Goal: Task Accomplishment & Management: Manage account settings

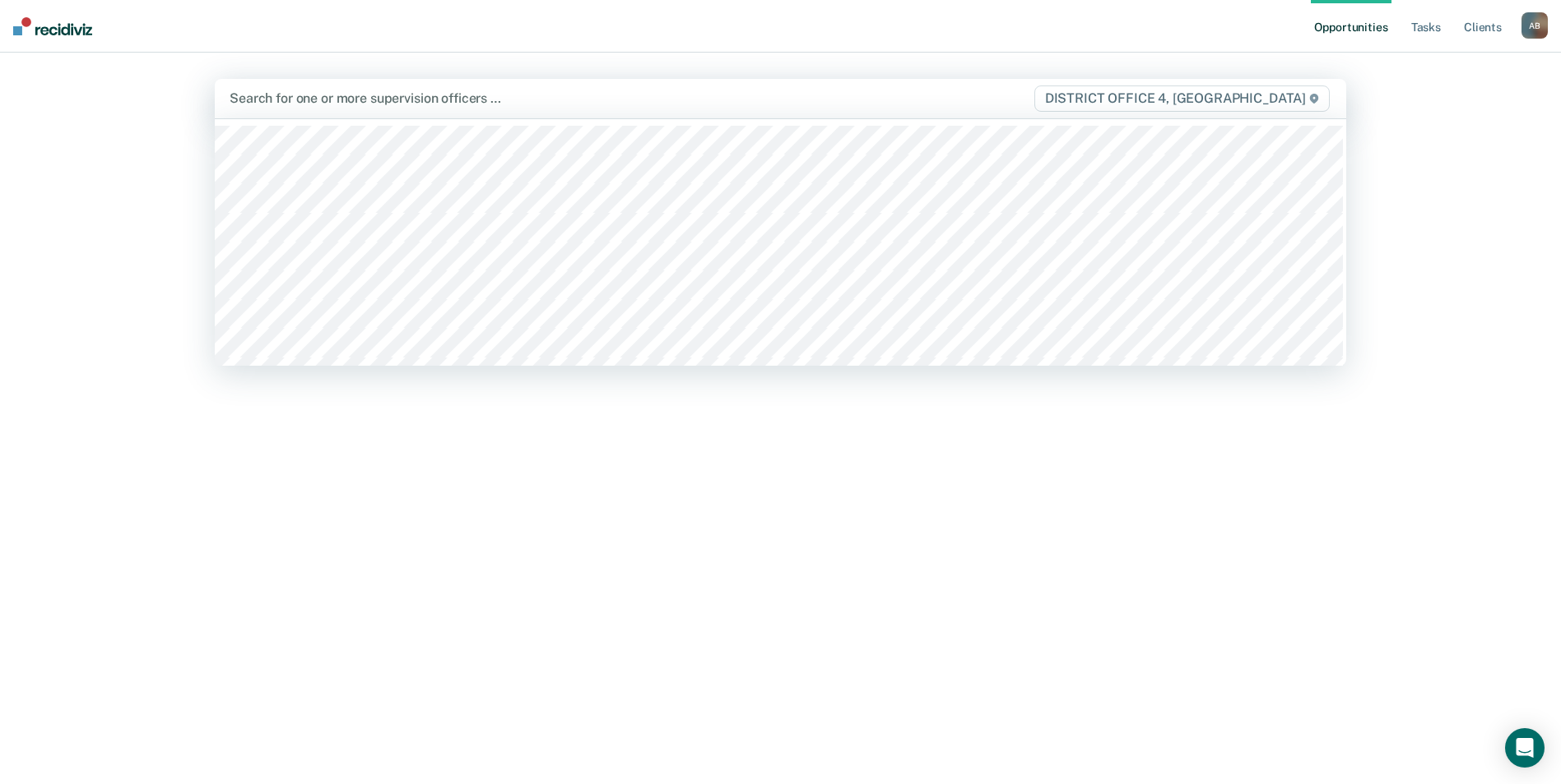
click at [587, 102] on div at bounding box center [614, 98] width 770 height 19
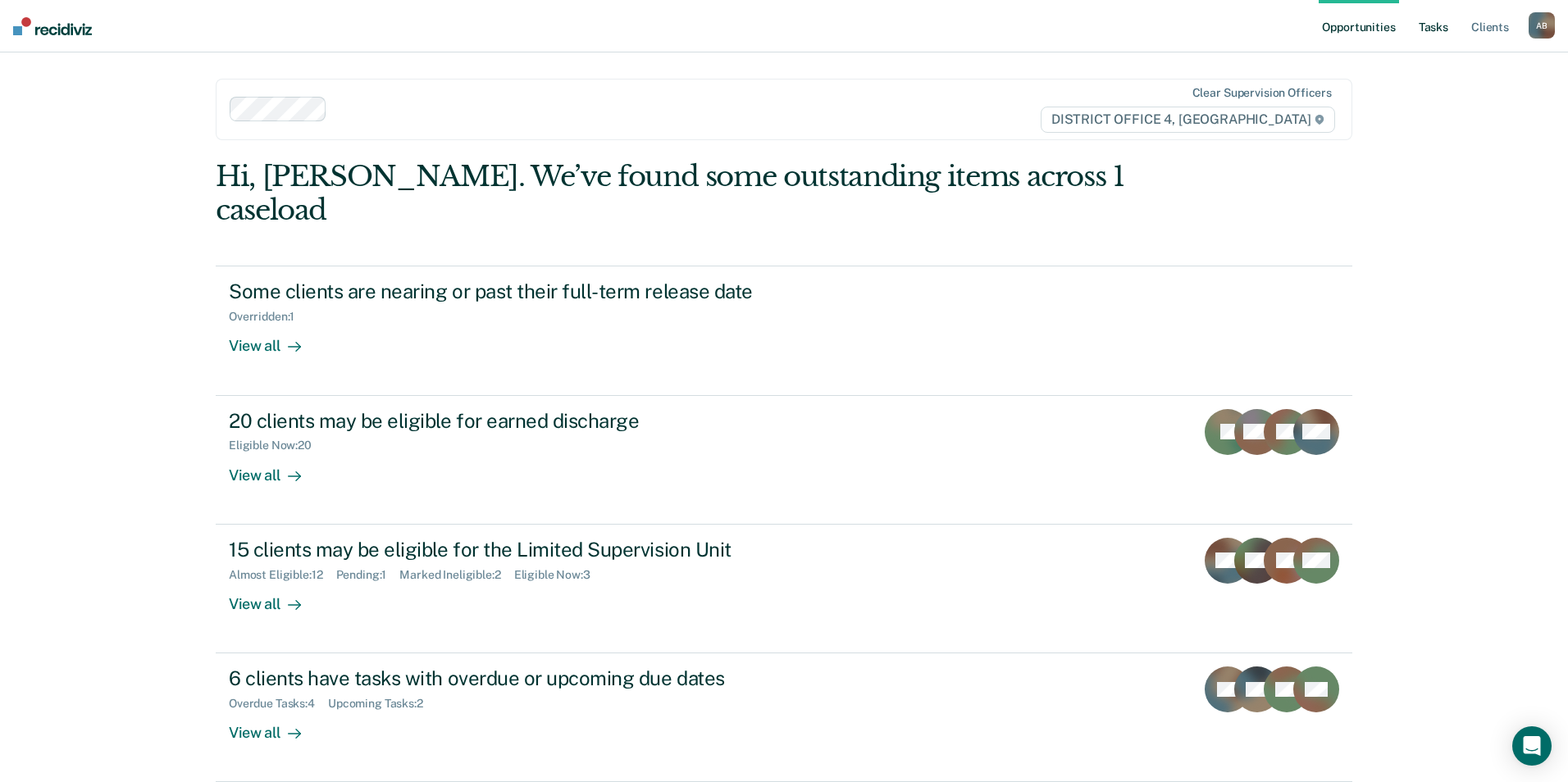
click at [1429, 23] on link "Tasks" at bounding box center [1434, 26] width 36 height 53
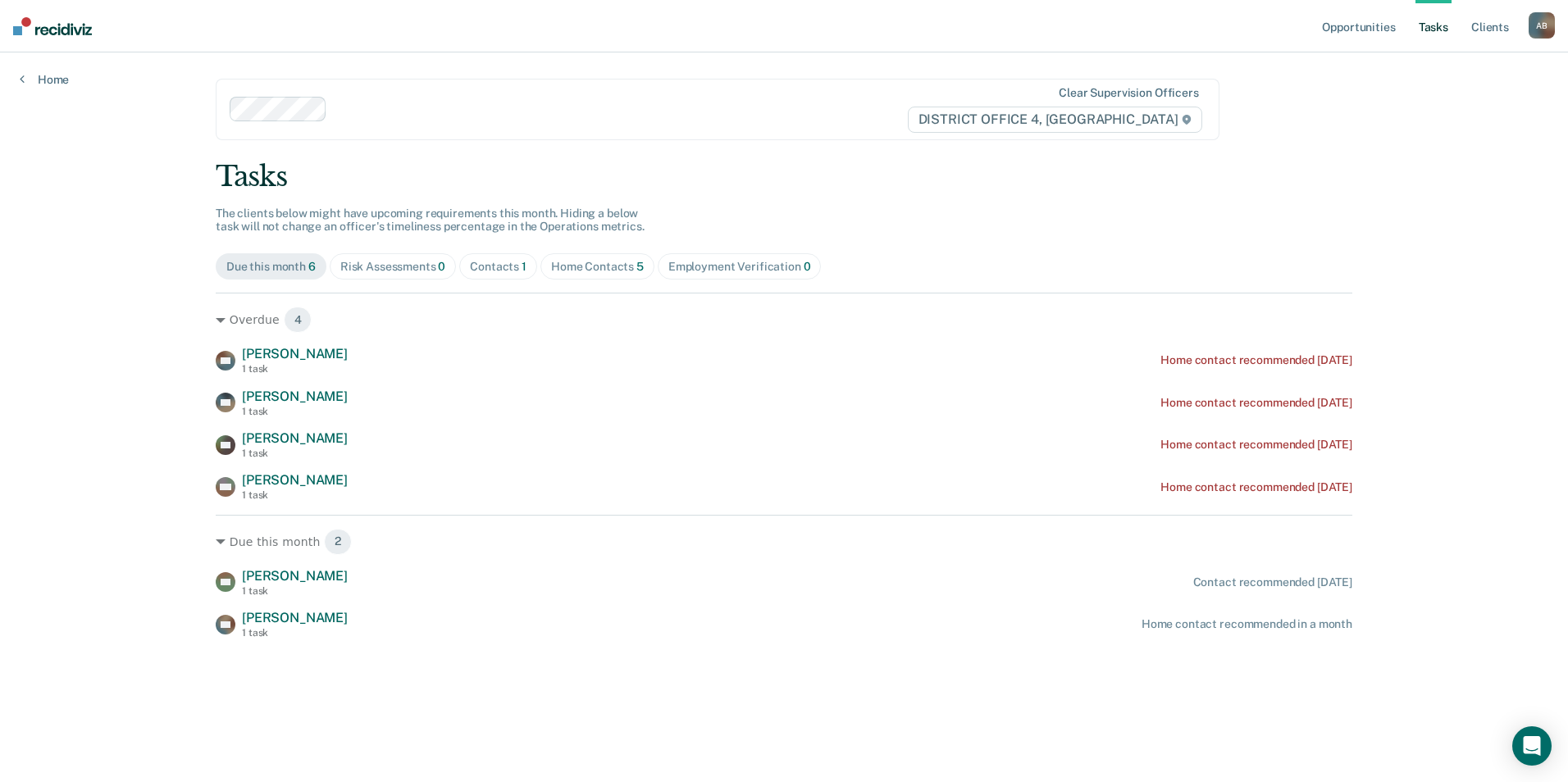
click at [513, 268] on div "Contacts 1" at bounding box center [499, 267] width 56 height 14
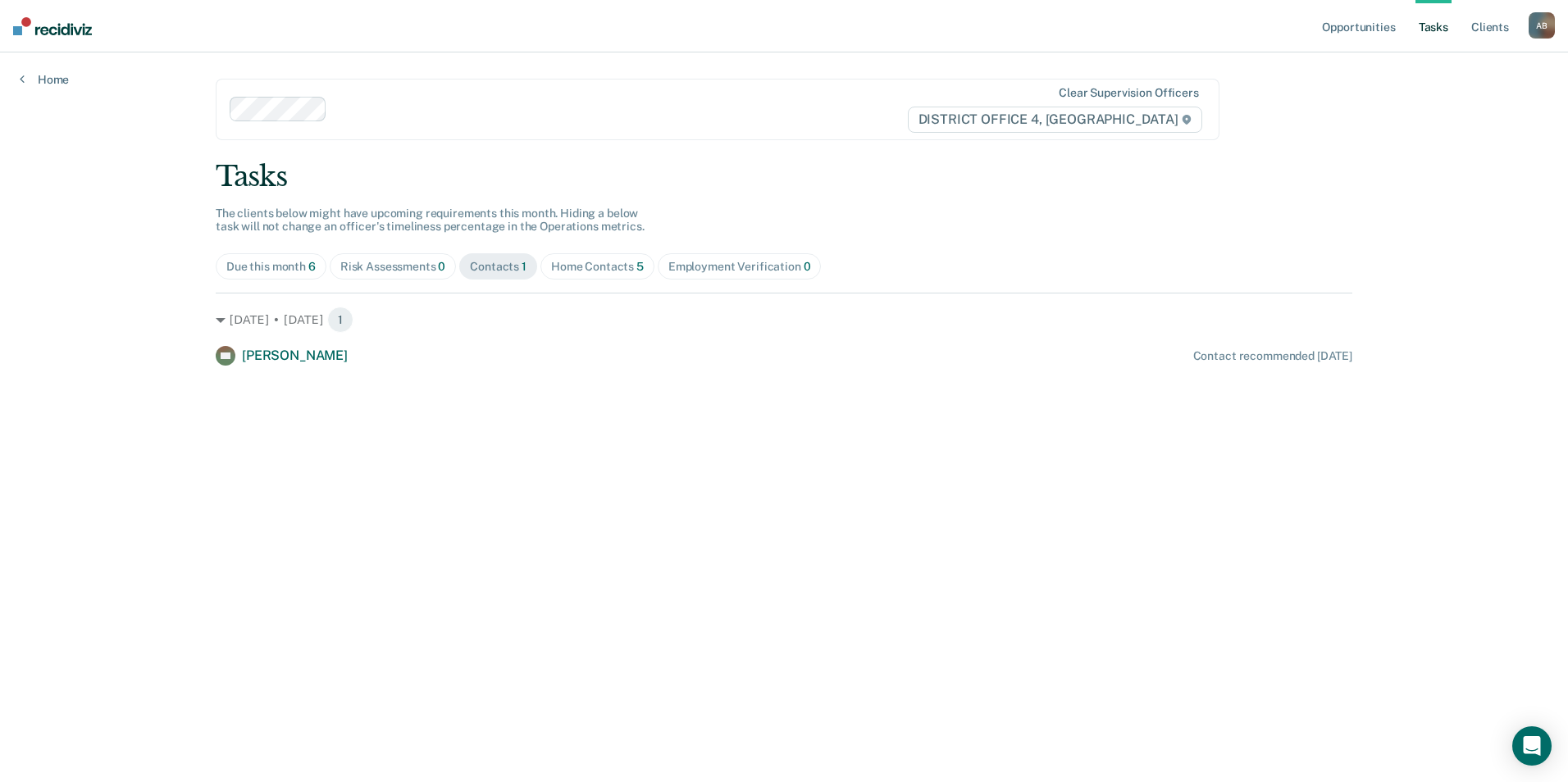
click at [565, 261] on div "Home Contacts 5" at bounding box center [597, 267] width 93 height 14
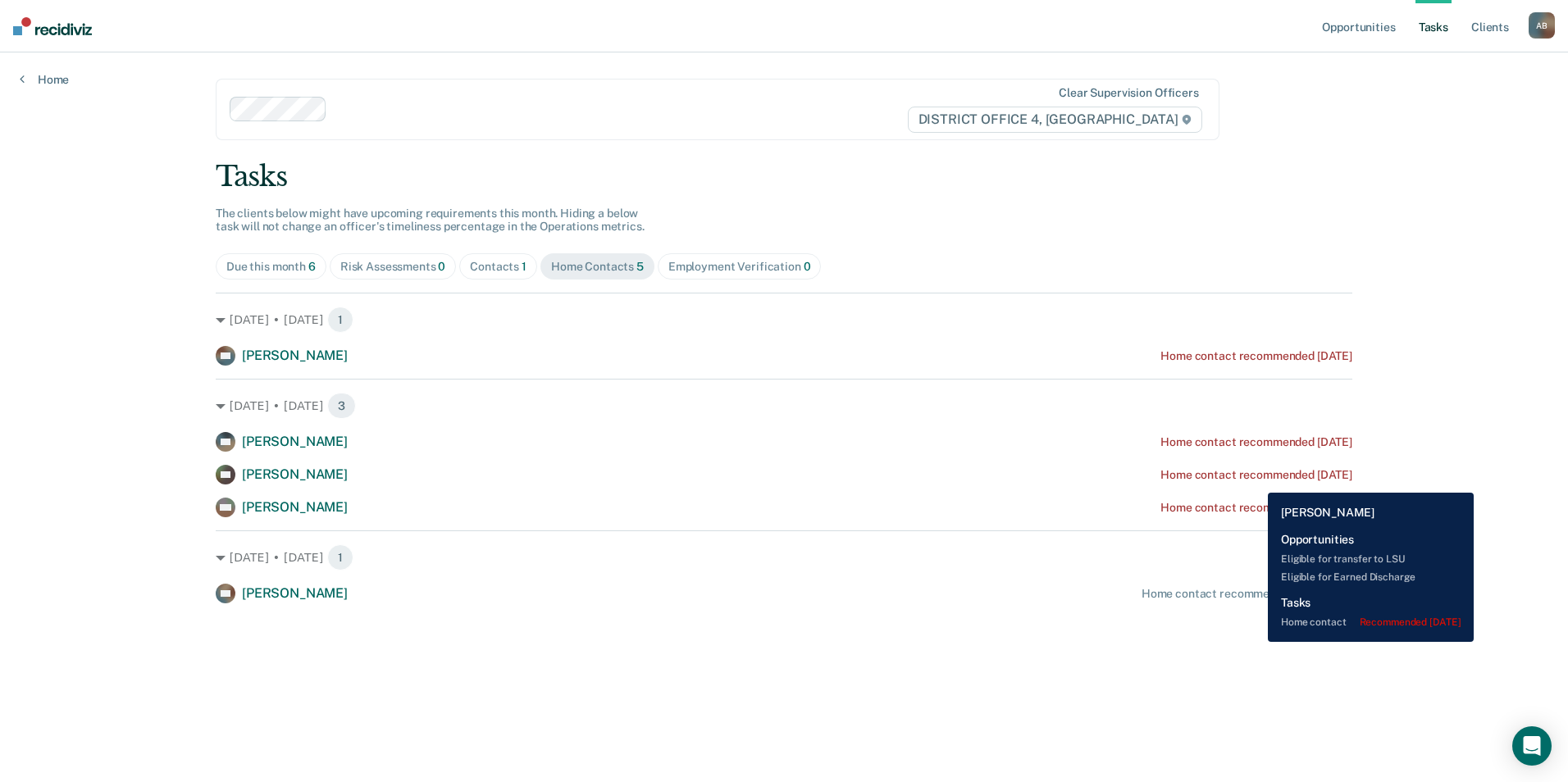
click at [1255, 480] on div "Home contact recommended [DATE]" at bounding box center [1256, 475] width 192 height 14
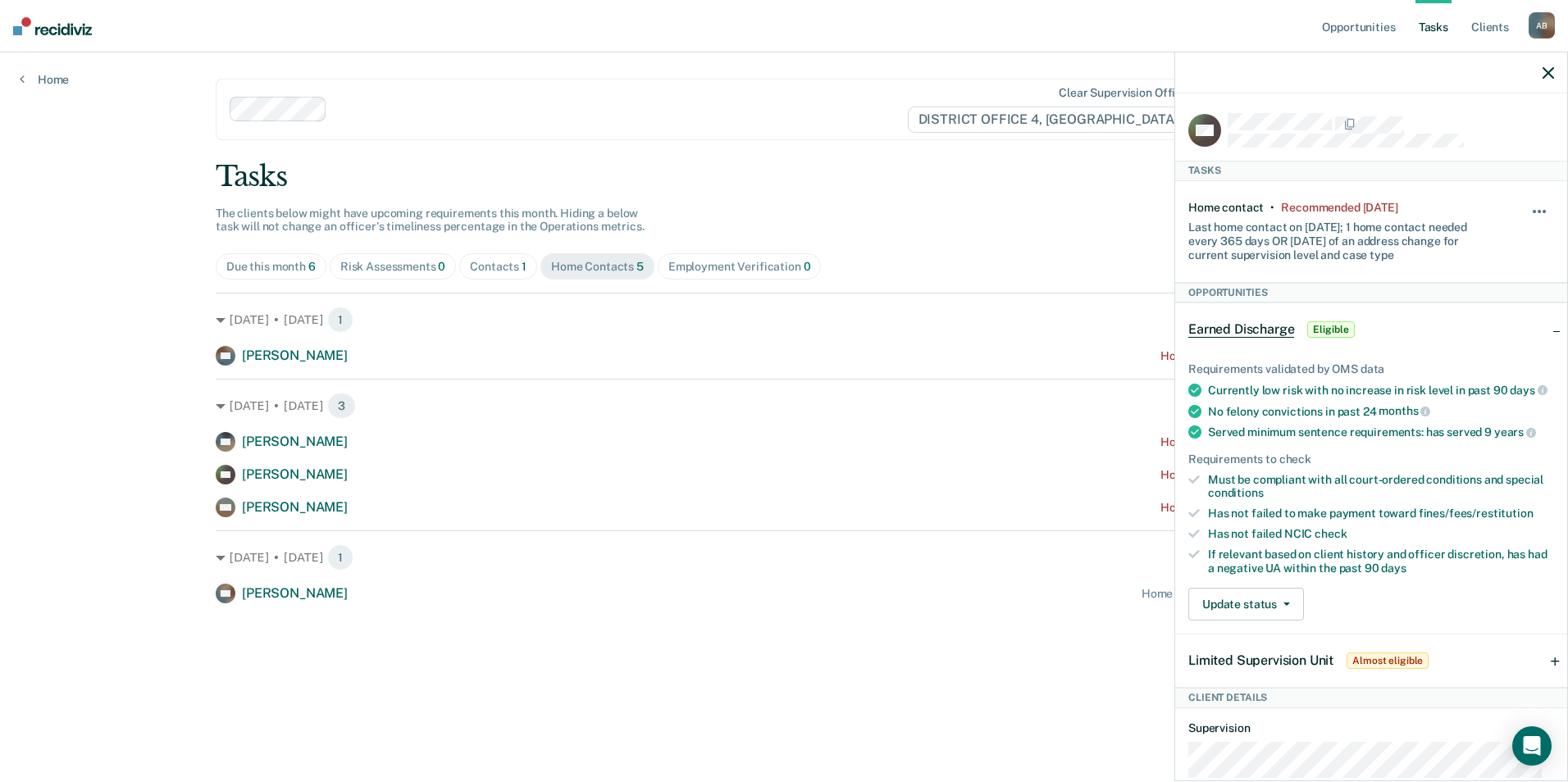
click at [1533, 210] on span "button" at bounding box center [1534, 211] width 3 height 3
click at [1474, 317] on button "30 days" at bounding box center [1495, 316] width 118 height 26
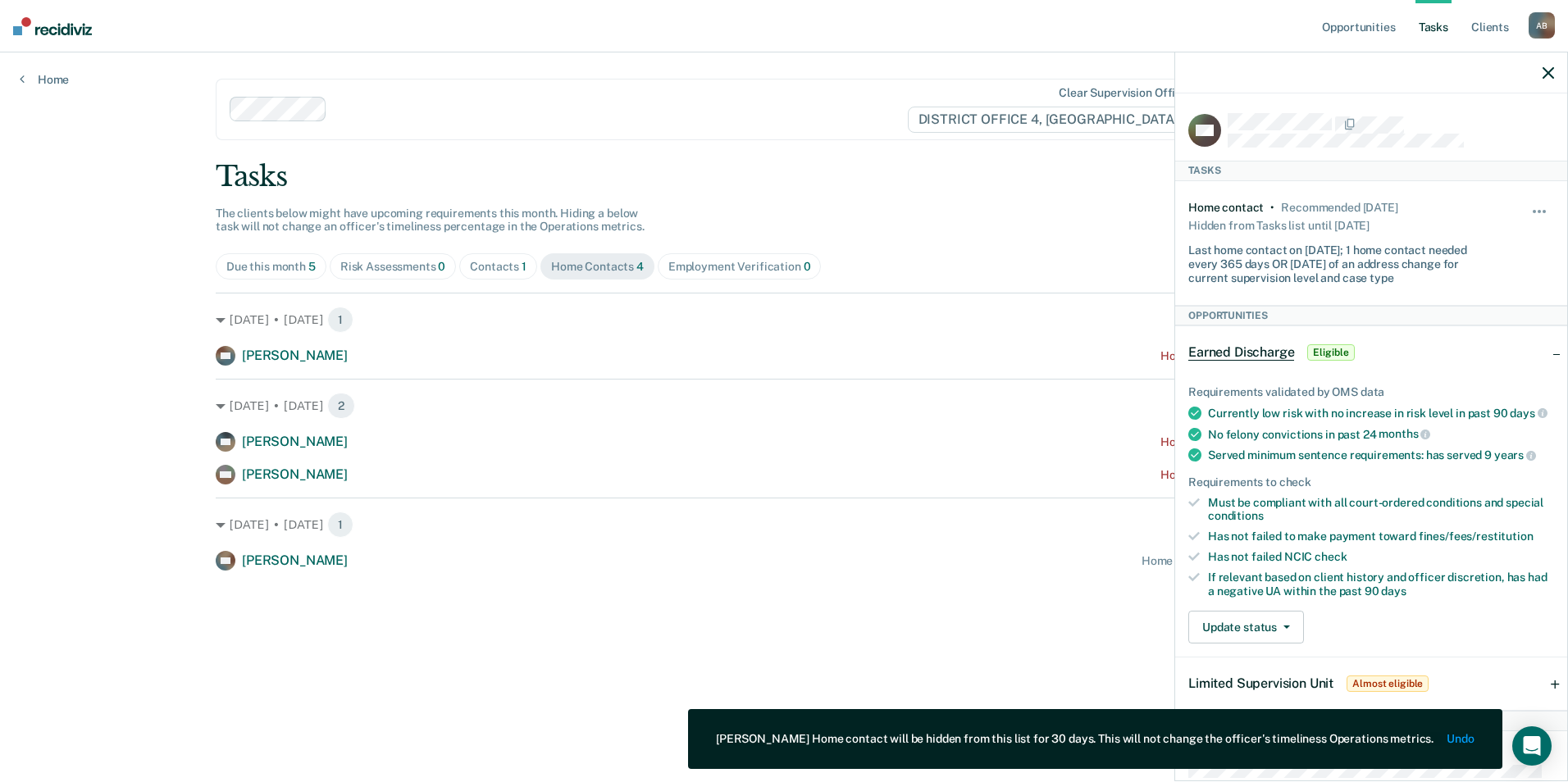
click at [1547, 66] on button "button" at bounding box center [1549, 72] width 12 height 14
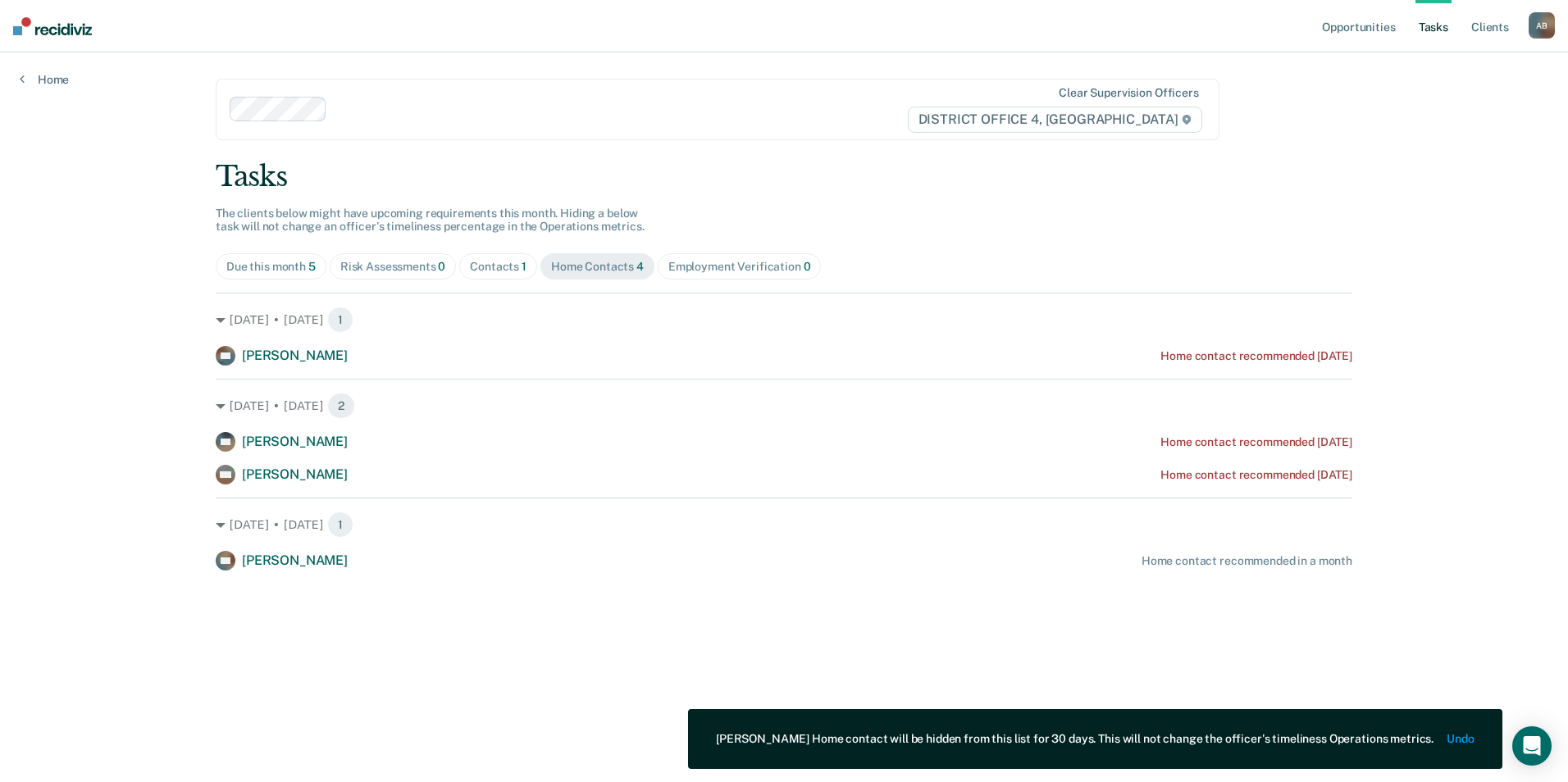
click at [419, 634] on main "Clear supervision officers DISTRICT OFFICE 4, BOISE Tasks The clients below mig…" at bounding box center [784, 397] width 1176 height 690
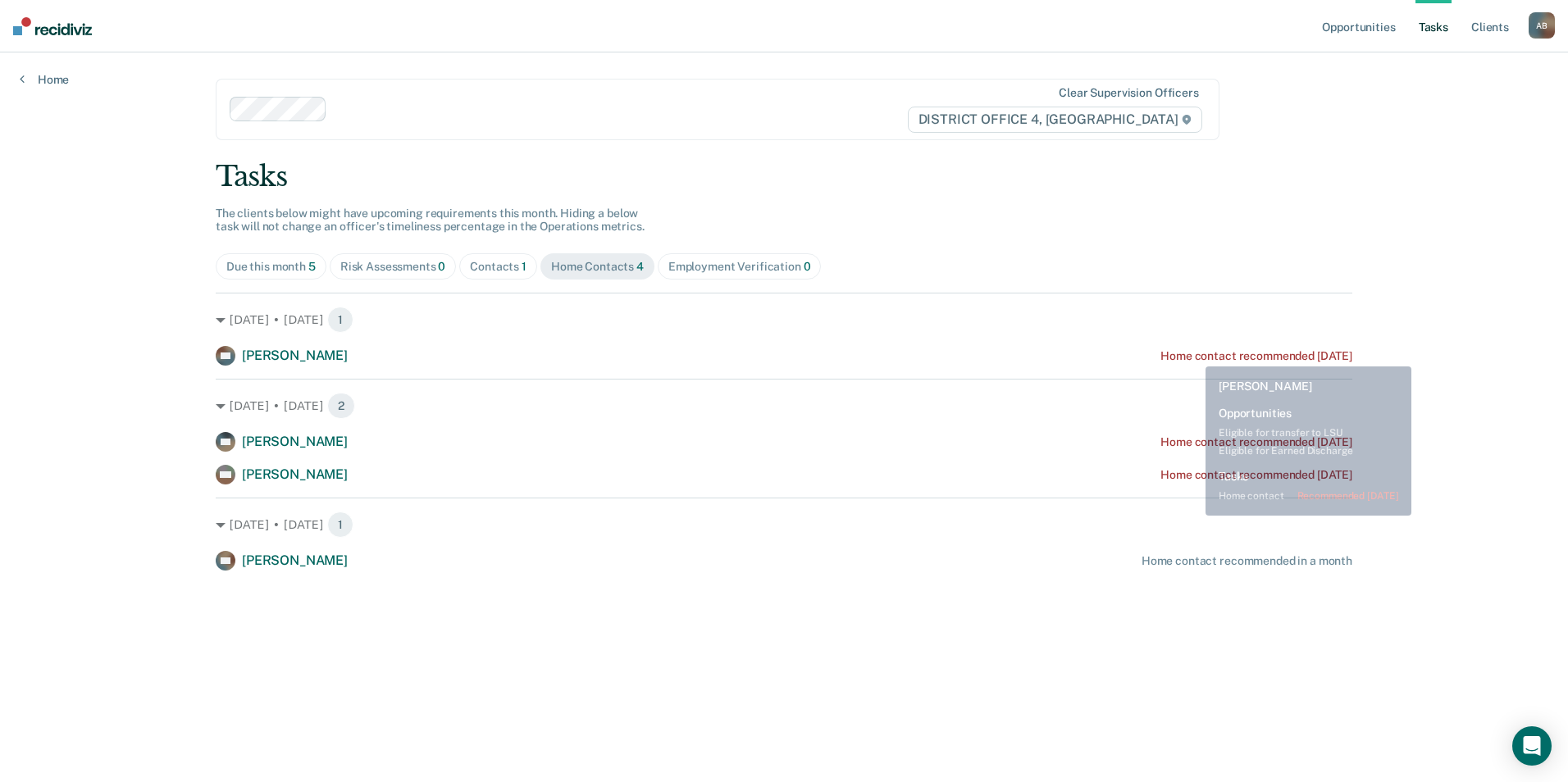
click at [1193, 354] on div "Home contact recommended [DATE]" at bounding box center [1256, 356] width 192 height 14
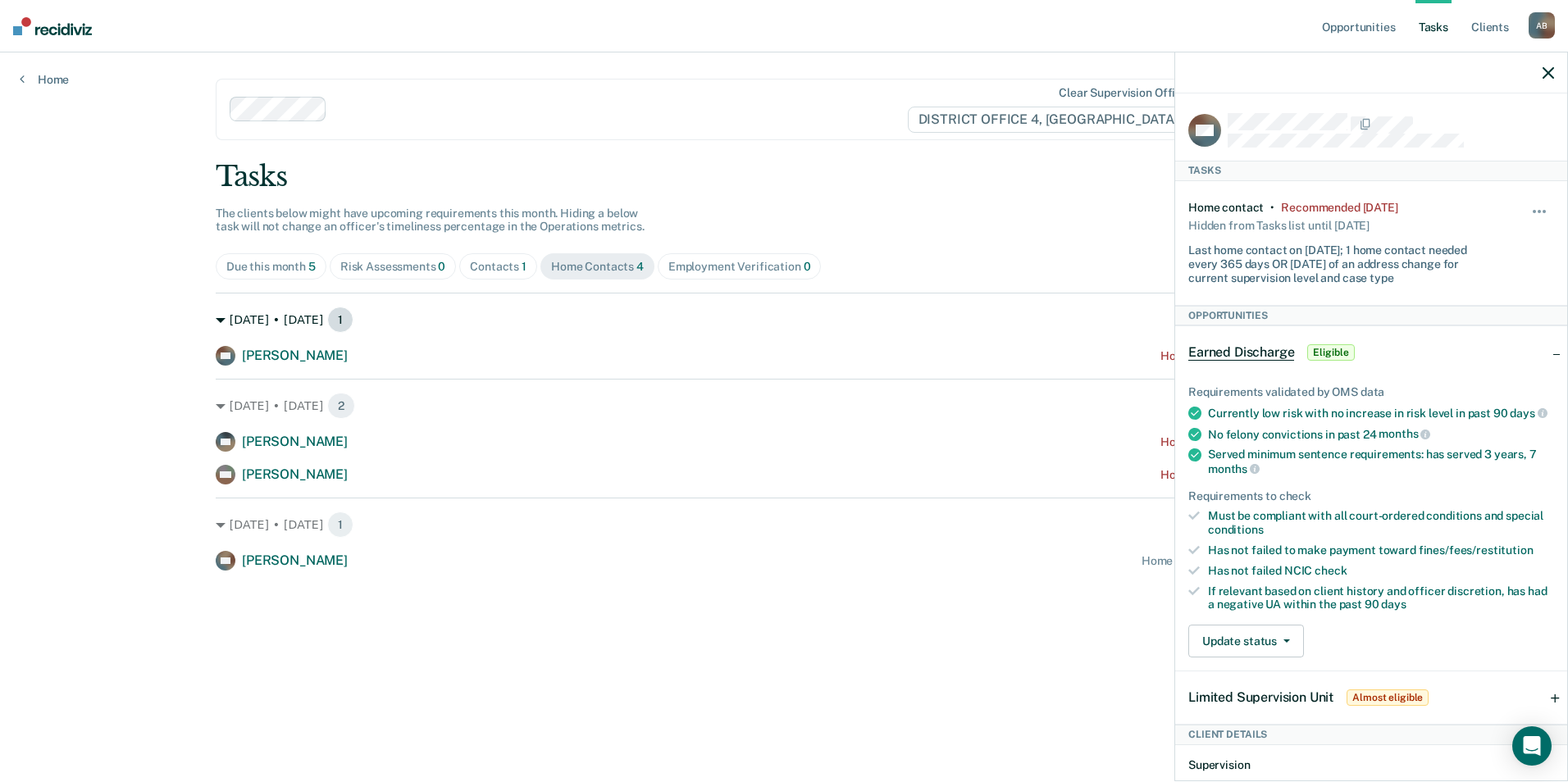
click at [810, 308] on div "[DATE] • [DATE] 1" at bounding box center [783, 319] width 1137 height 26
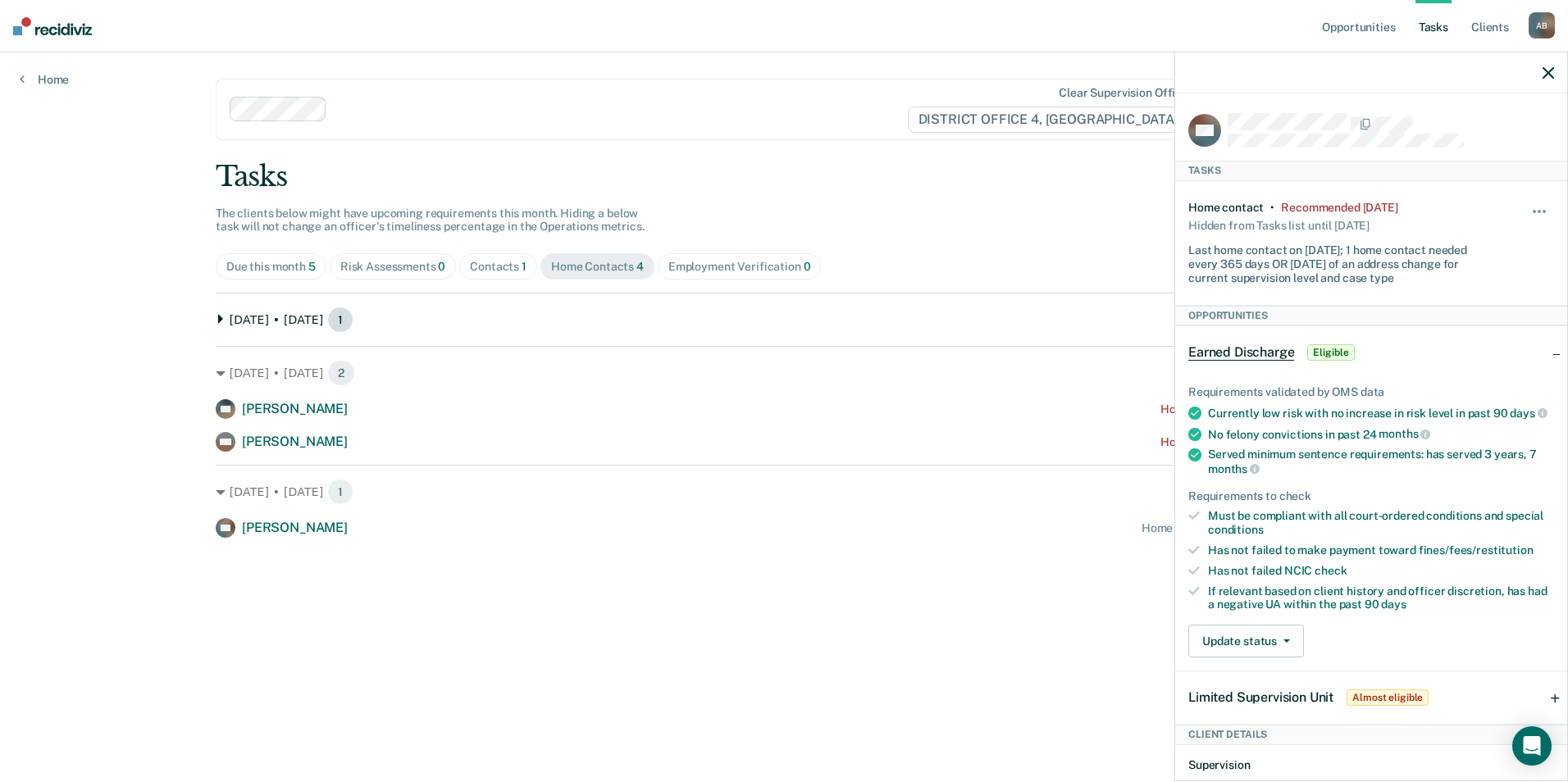
click at [219, 317] on icon at bounding box center [220, 319] width 5 height 10
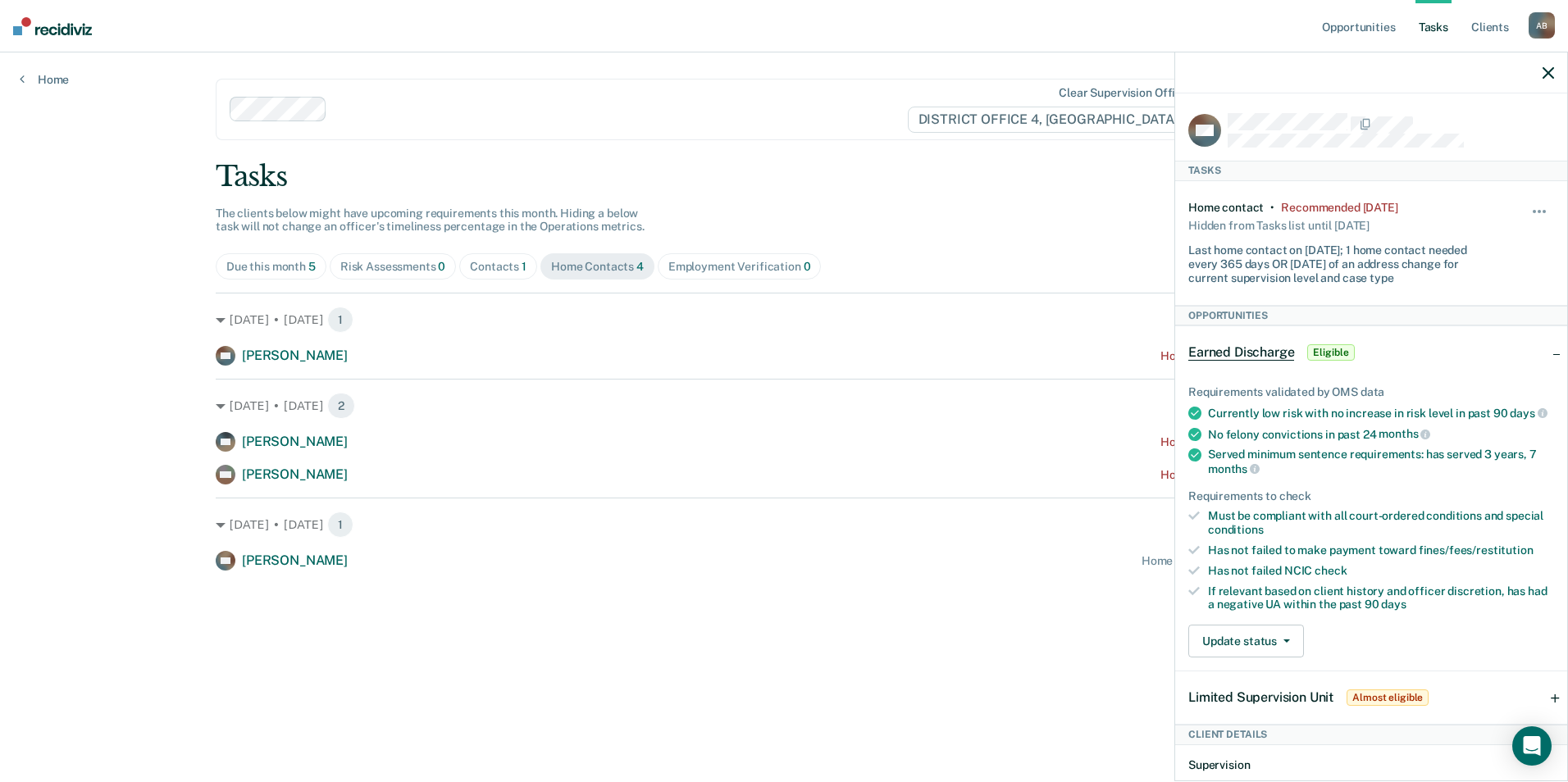
click at [1545, 72] on icon "button" at bounding box center [1549, 73] width 12 height 12
